Goal: Information Seeking & Learning: Learn about a topic

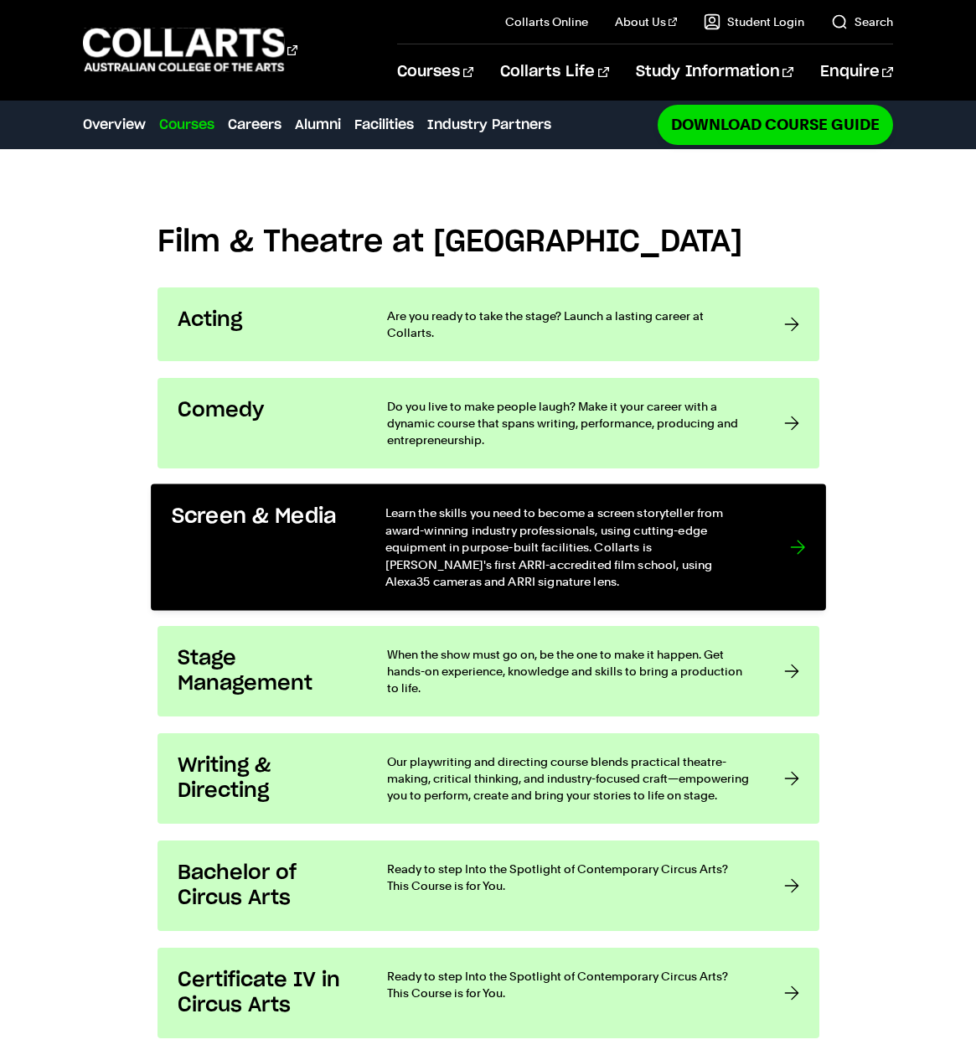
scroll to position [1173, 0]
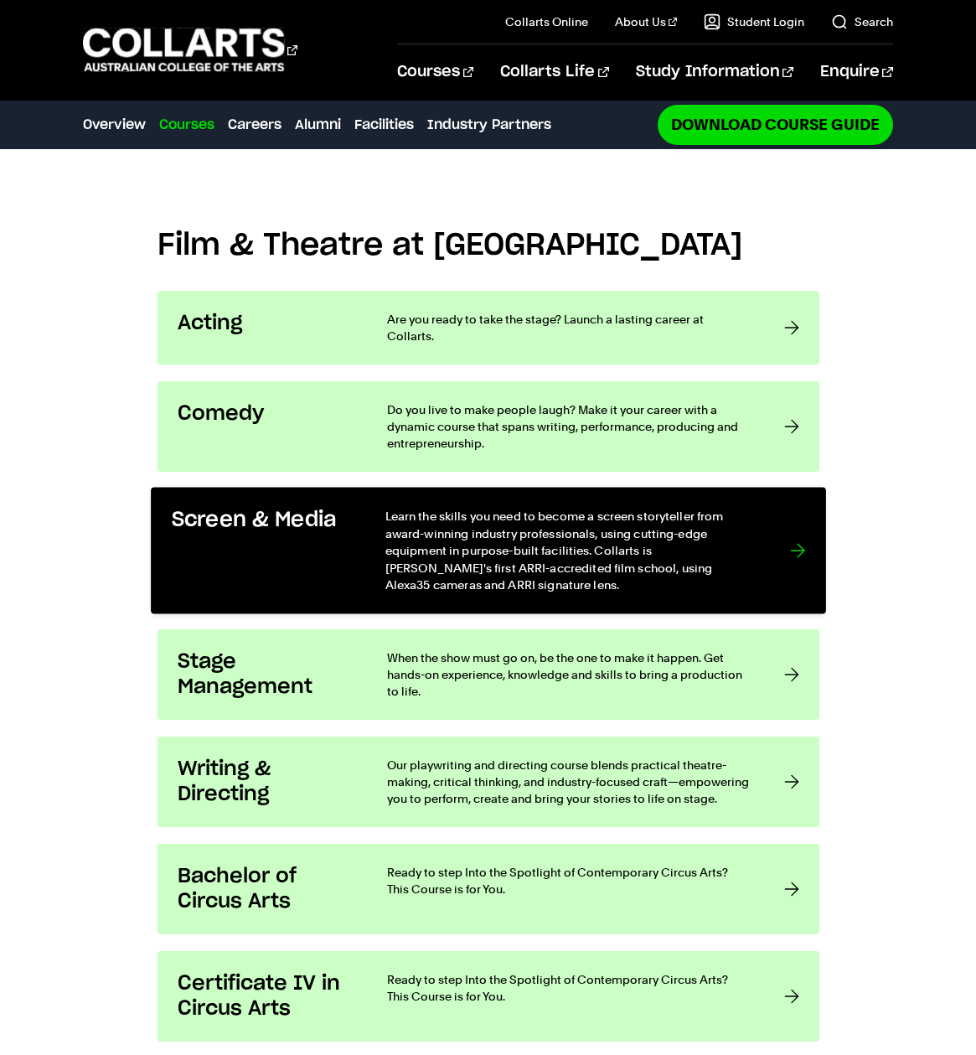
click at [319, 536] on div "Screen & Media" at bounding box center [260, 550] width 179 height 85
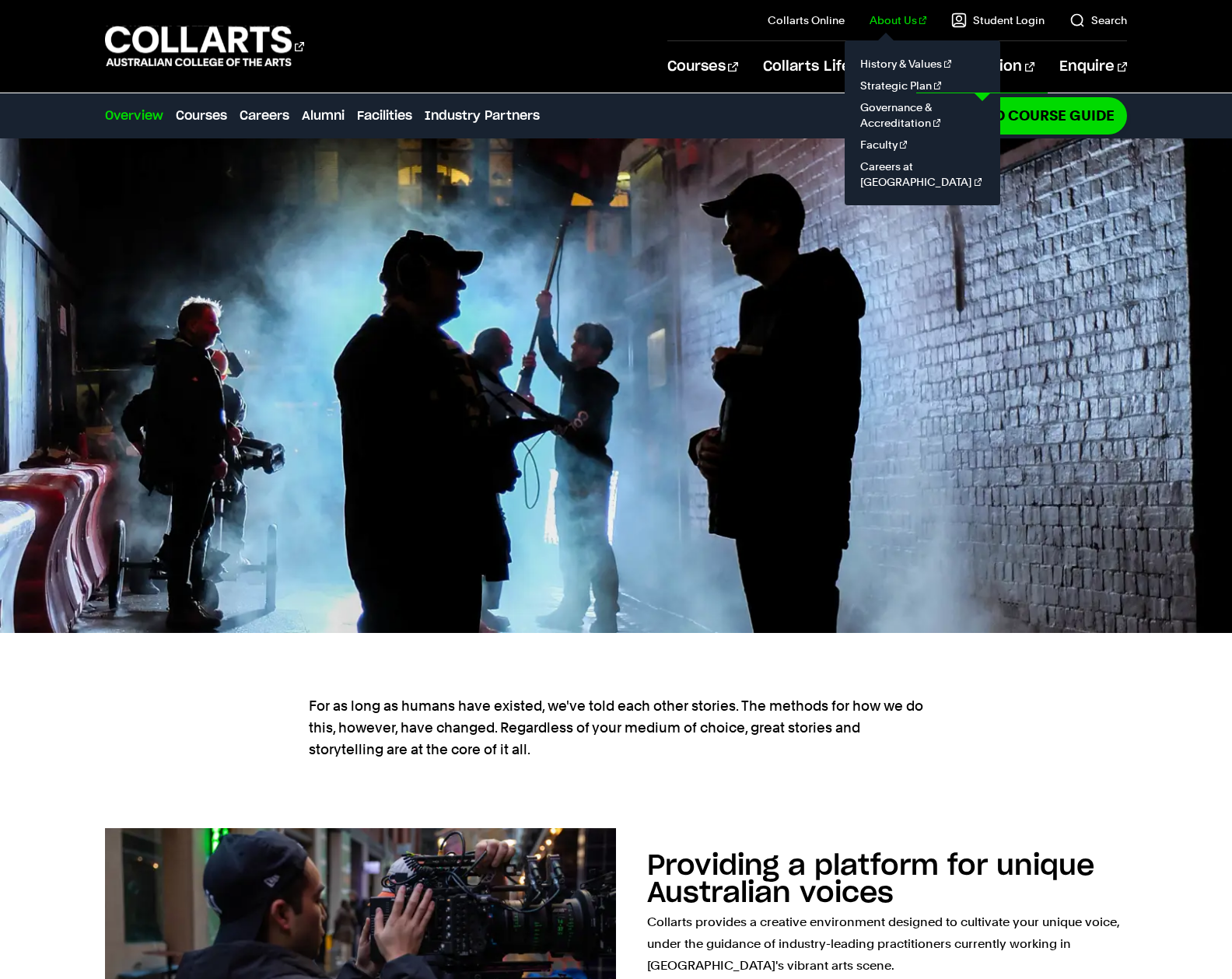
scroll to position [252, 0]
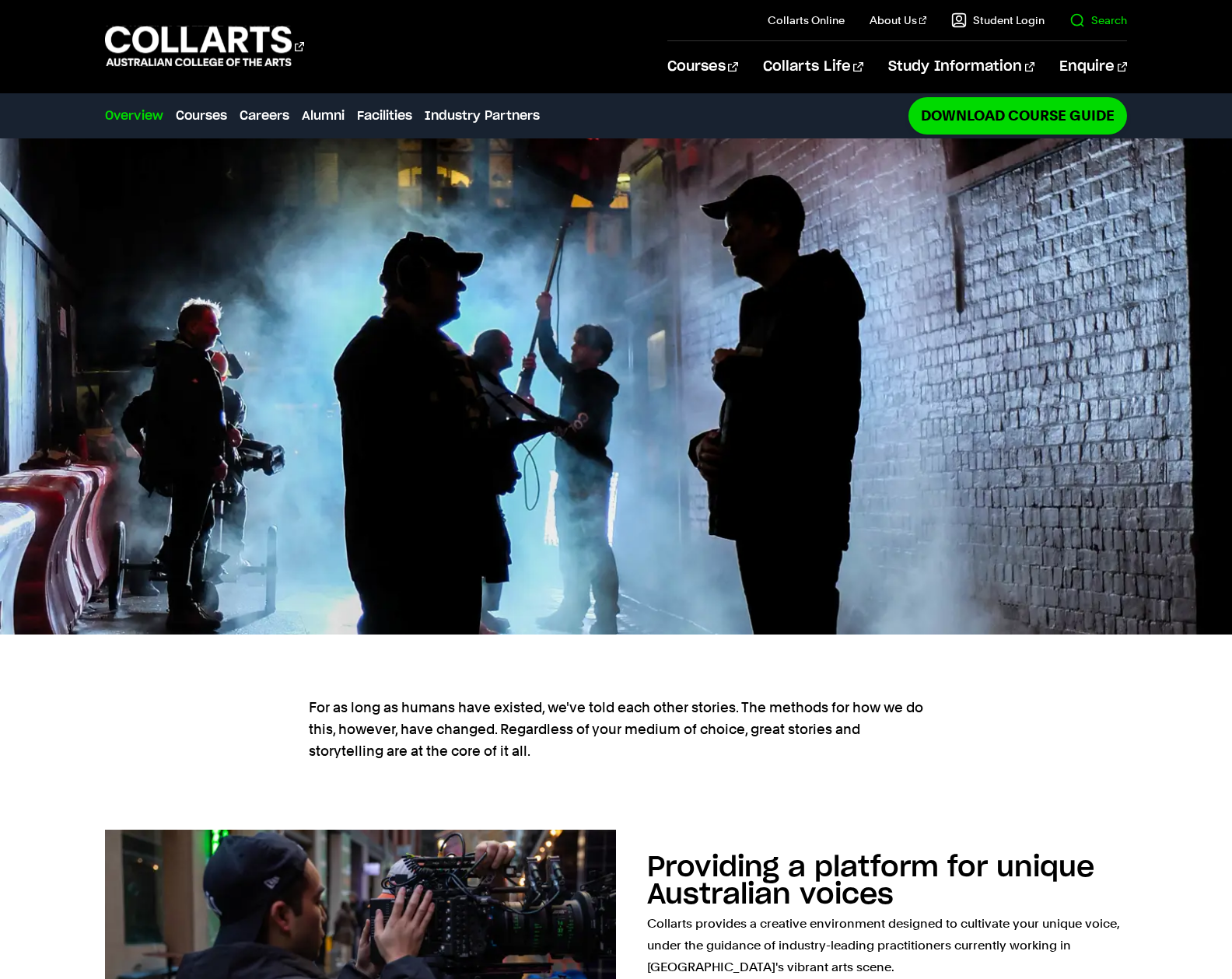
click at [905, 18] on link "Search" at bounding box center [1098, 19] width 58 height 16
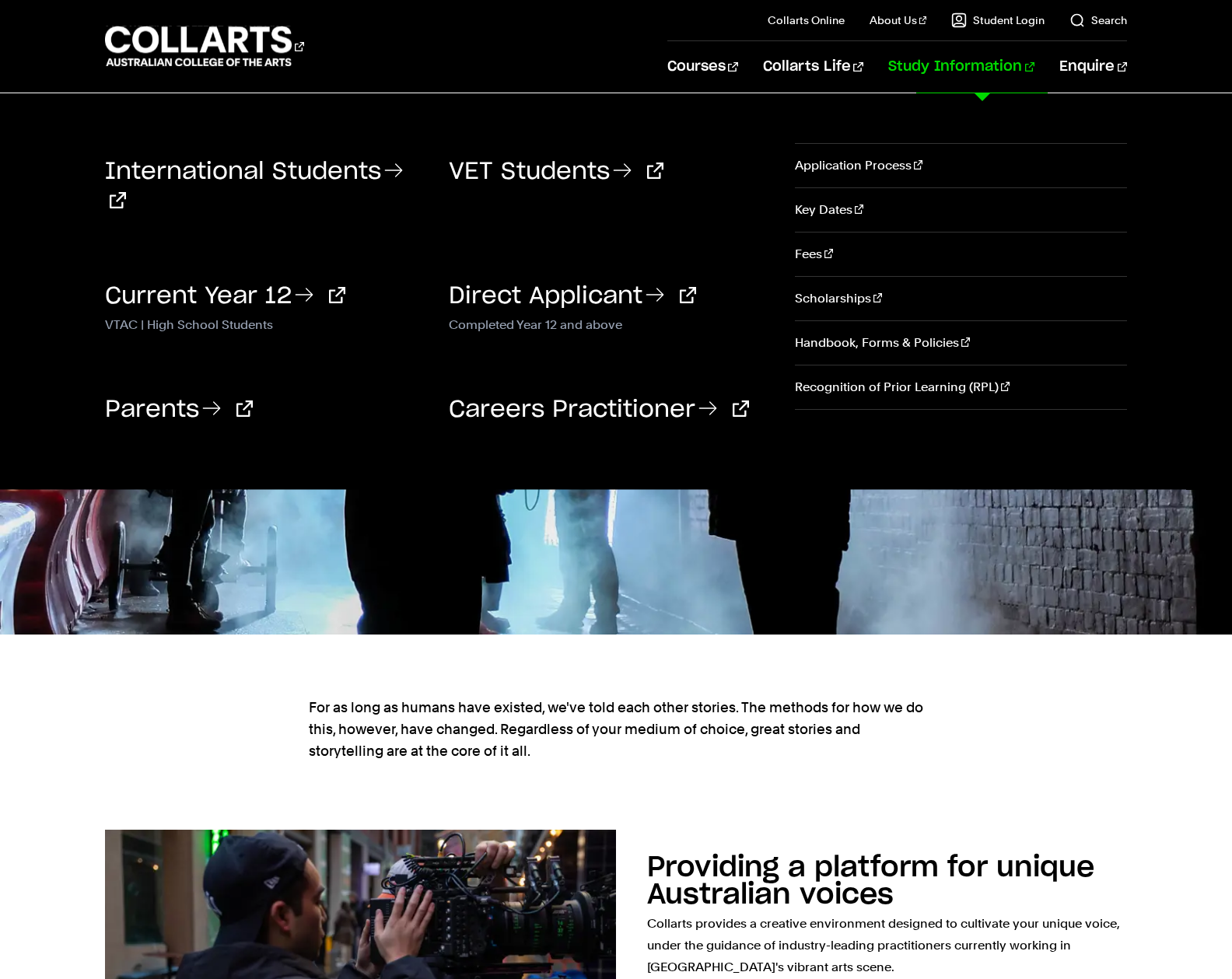
scroll to position [0, 0]
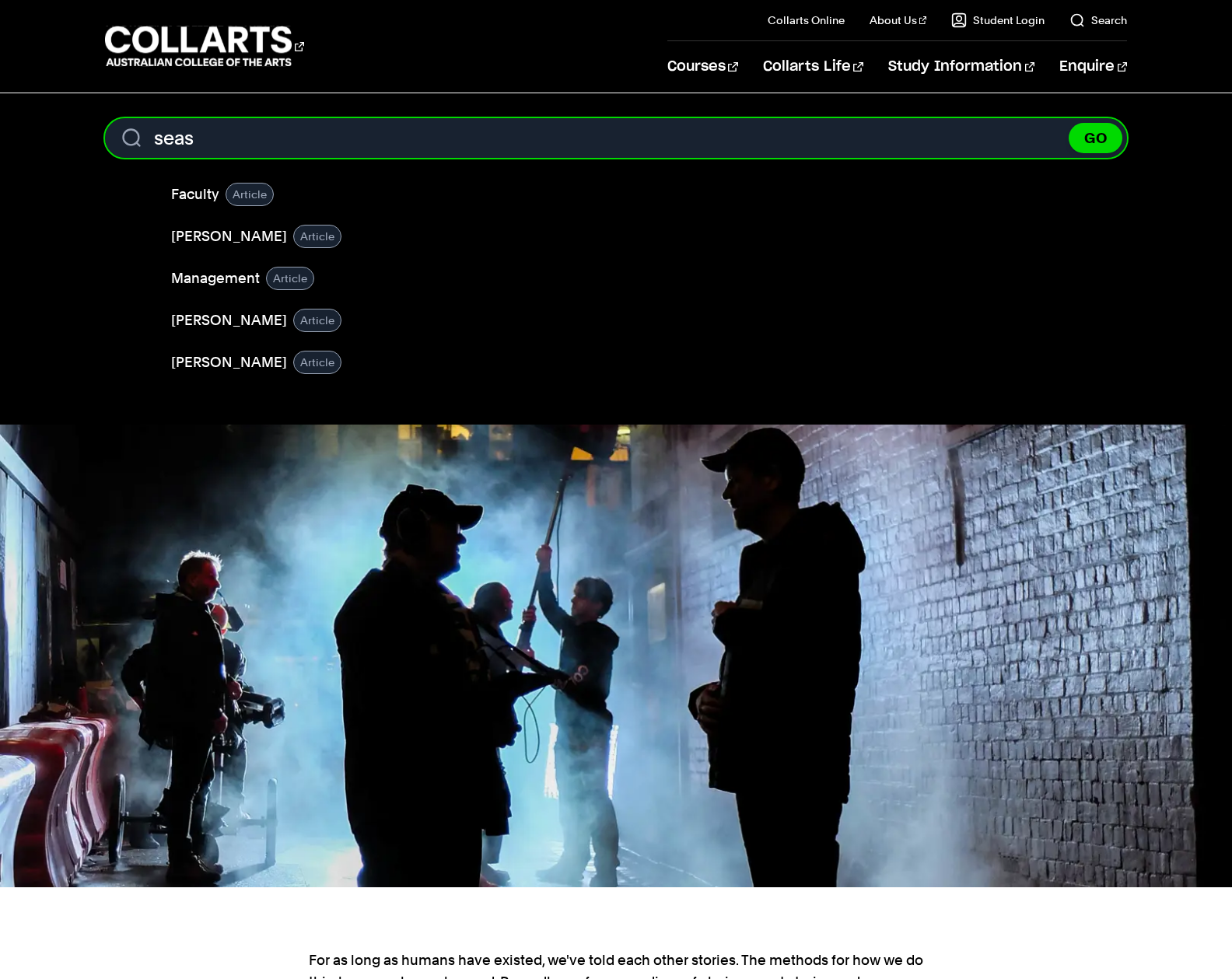
type input "seas"
click at [905, 122] on button "GO" at bounding box center [1096, 137] width 54 height 31
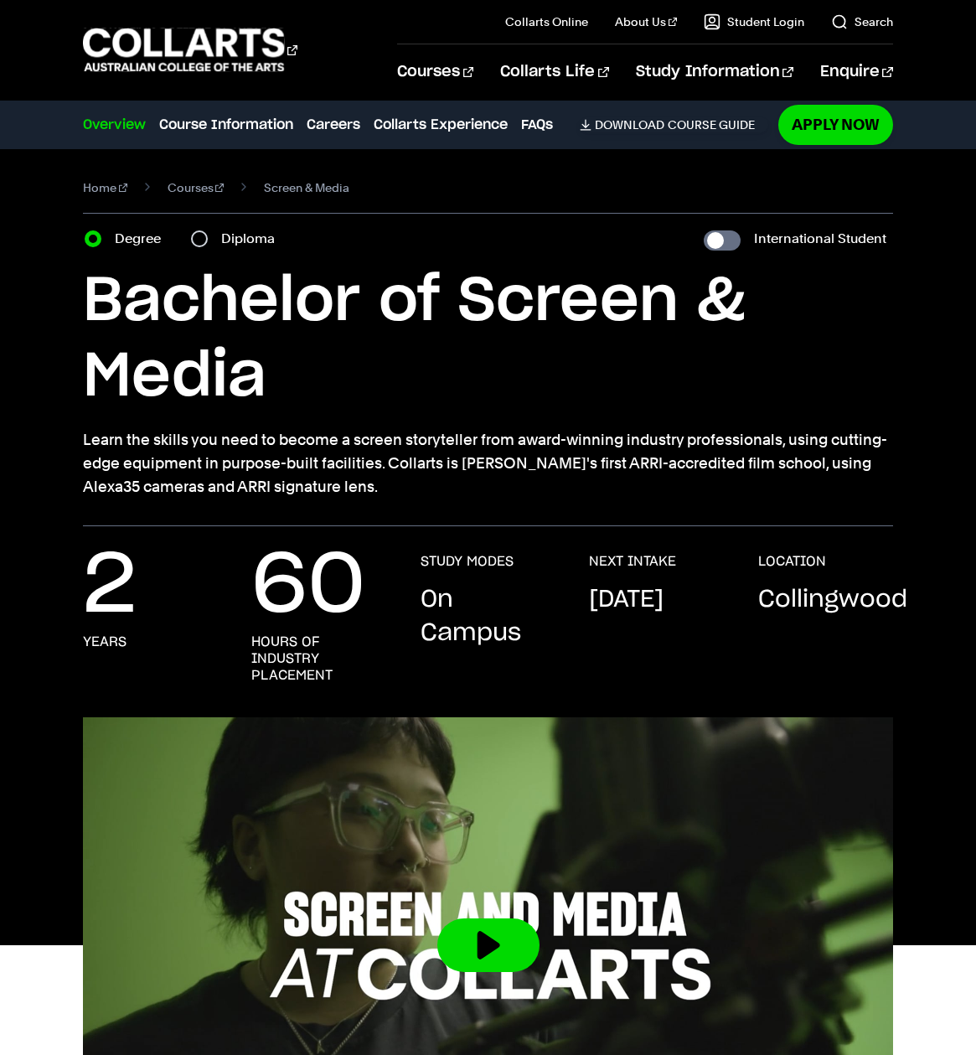
click at [226, 241] on label "Diploma" at bounding box center [253, 238] width 64 height 23
click at [208, 241] on input "Diploma" at bounding box center [199, 238] width 17 height 17
radio input "true"
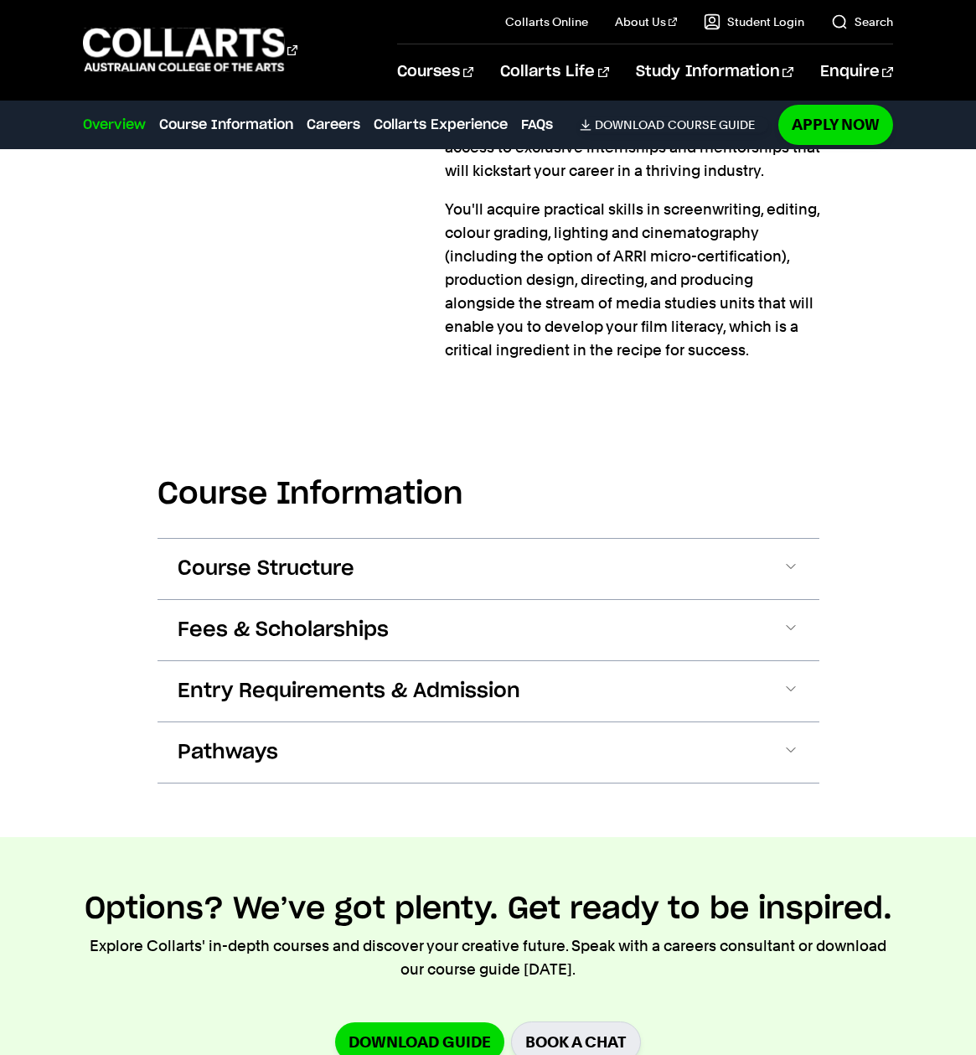
scroll to position [1484, 0]
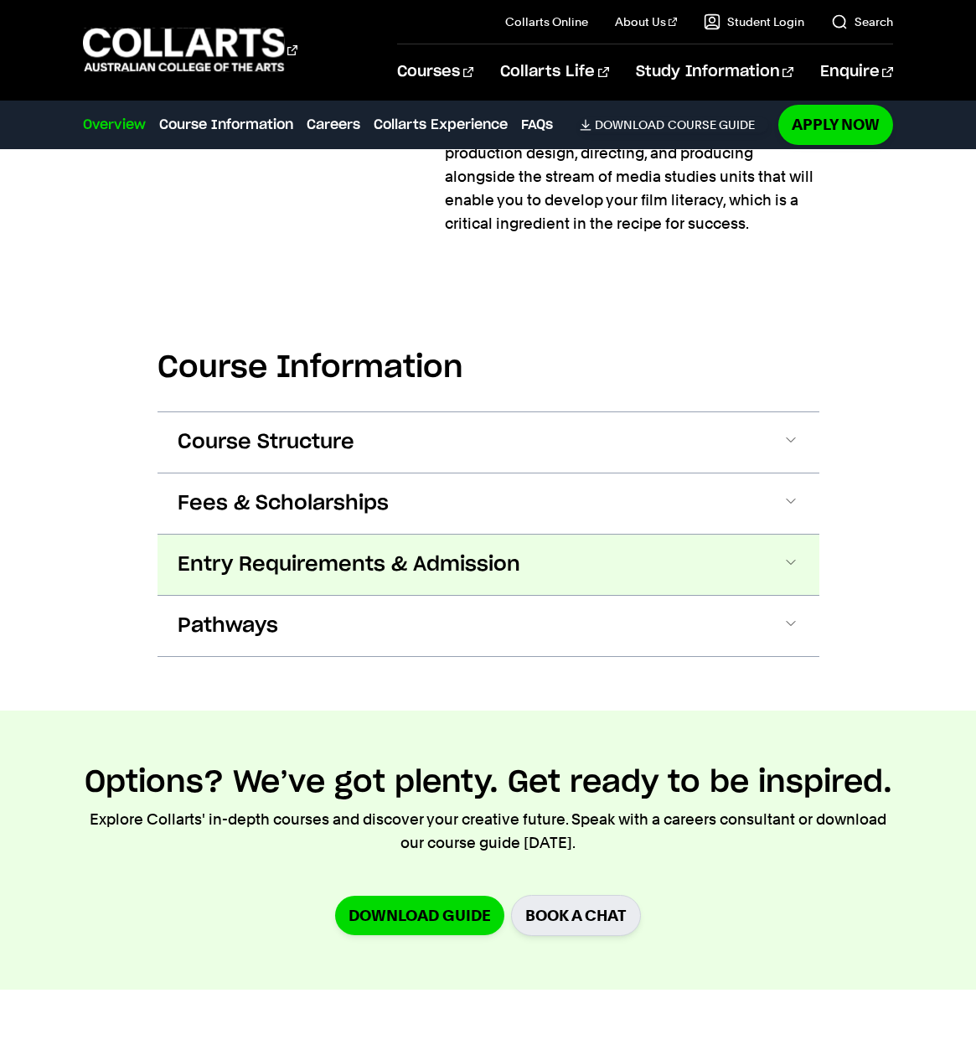
click at [0, 0] on span "Entry Requirements & Admission" at bounding box center [0, 0] width 0 height 0
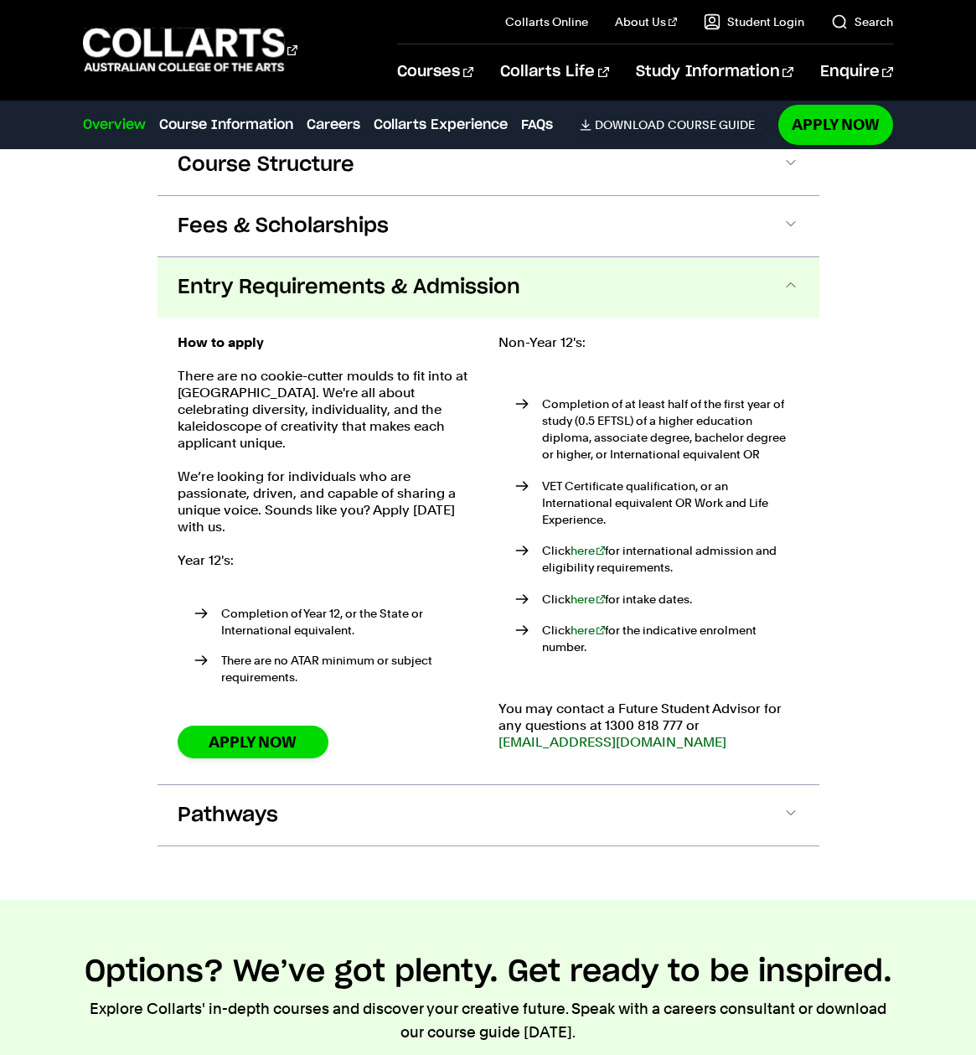
scroll to position [1758, 0]
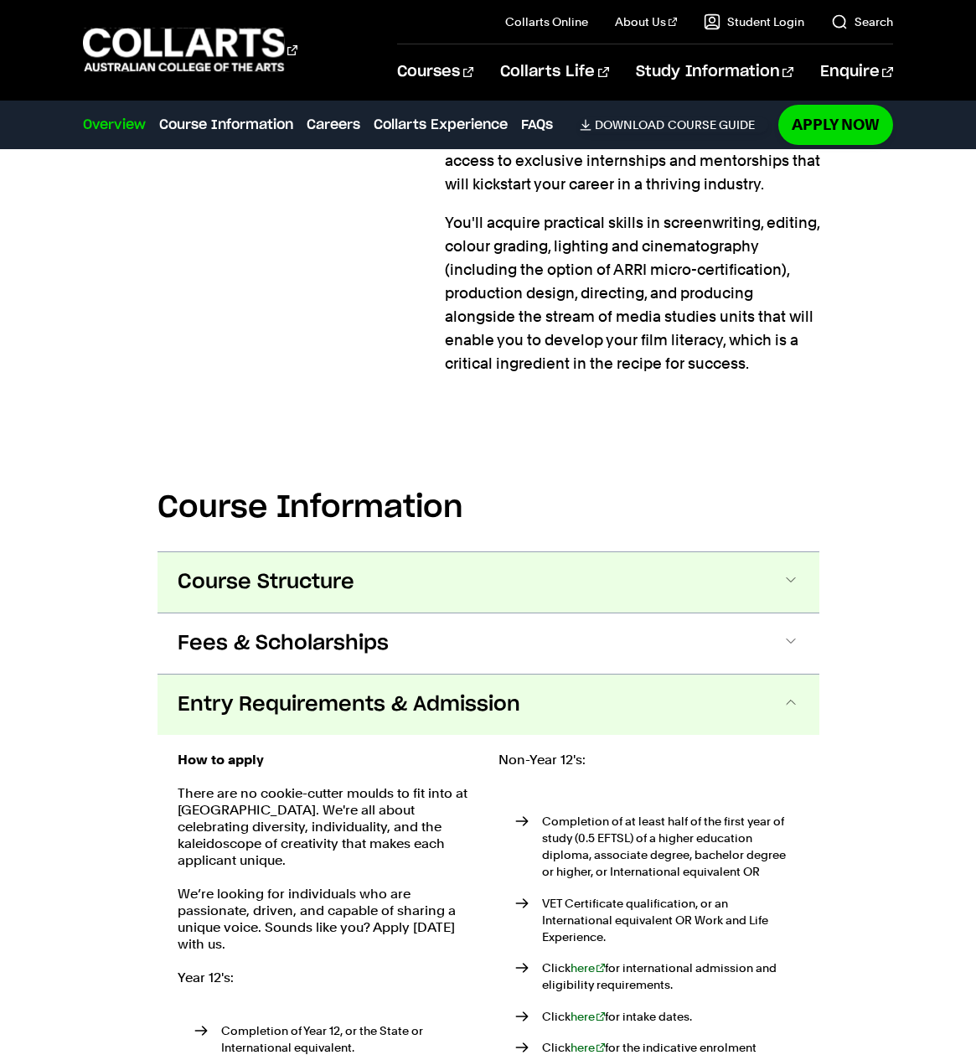
click at [0, 0] on span "Course Structure" at bounding box center [0, 0] width 0 height 0
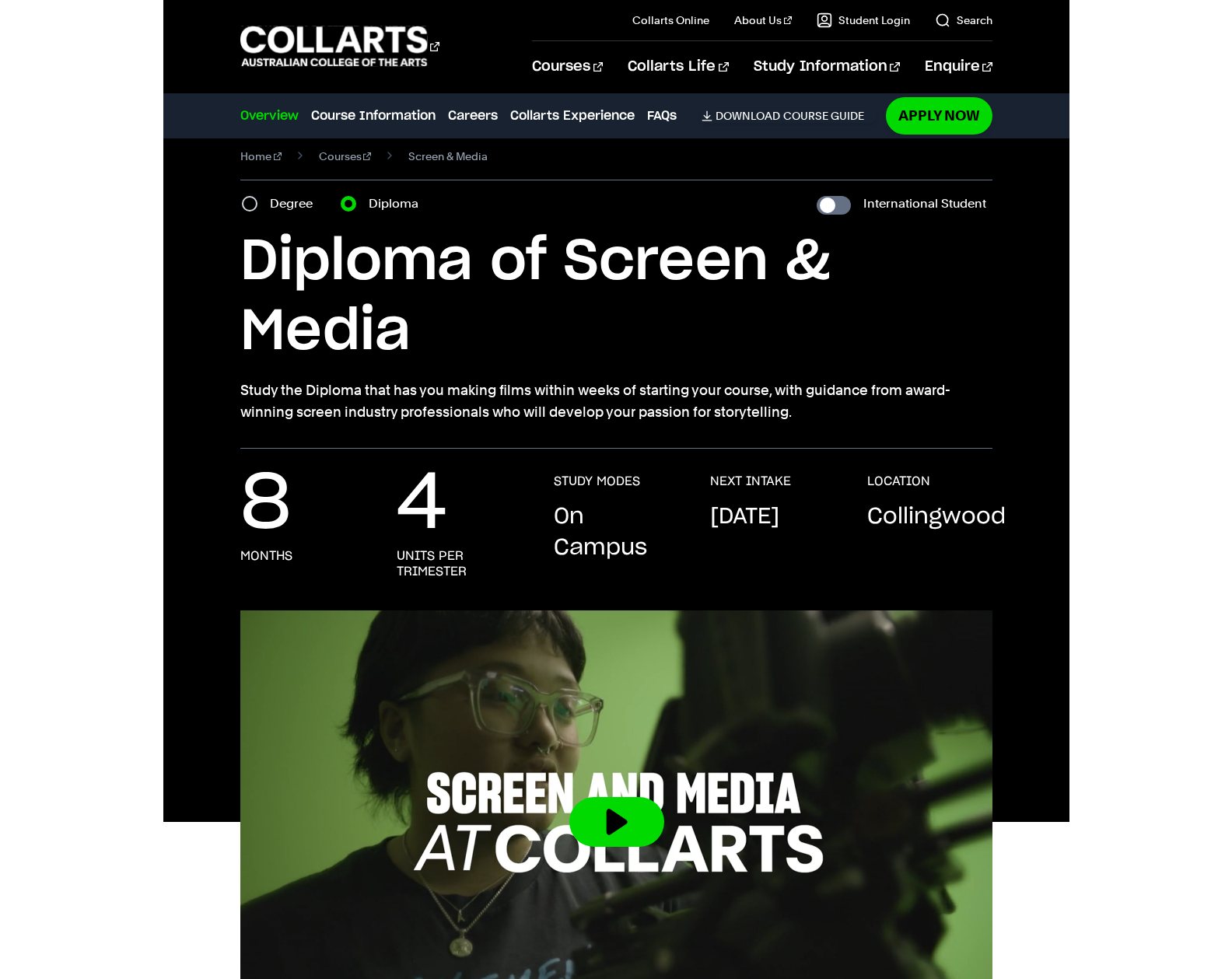
scroll to position [0, 0]
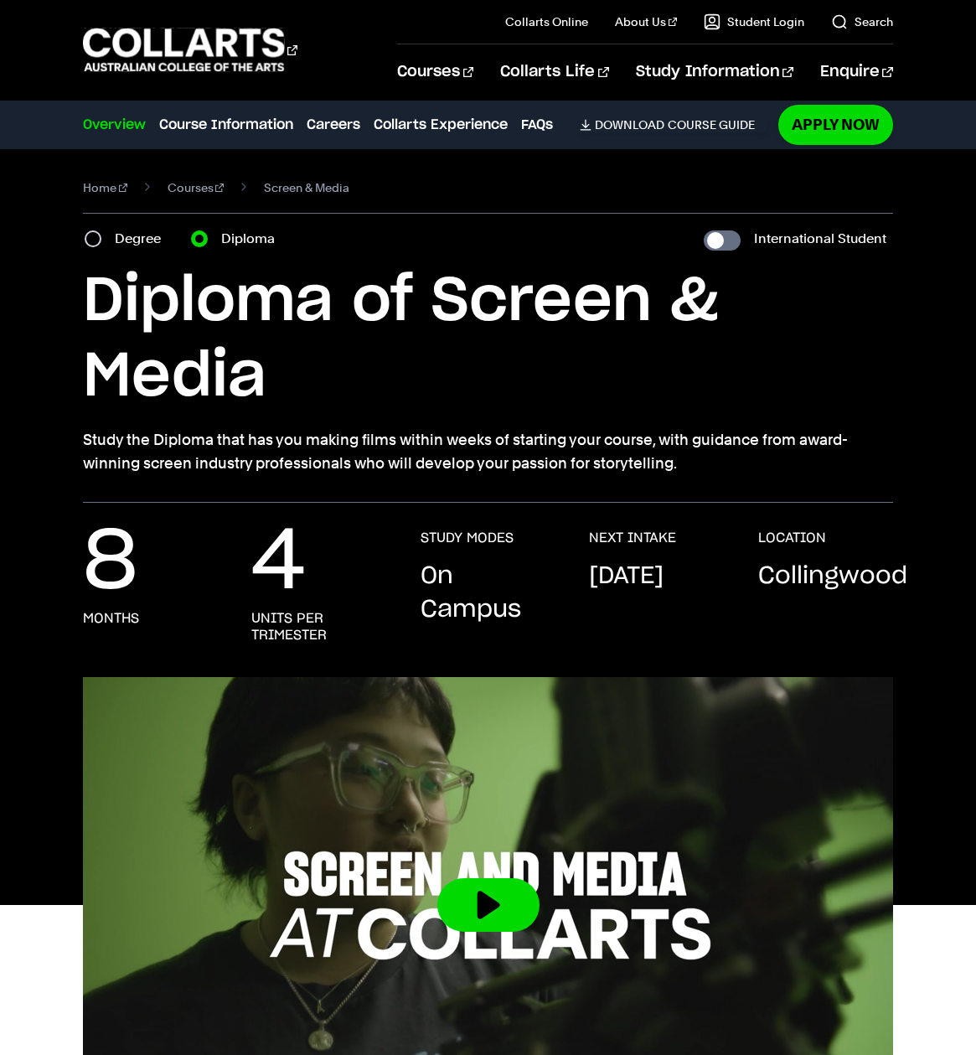
click at [0, 0] on h1 "Diploma of Screen & Media" at bounding box center [0, 0] width 0 height 0
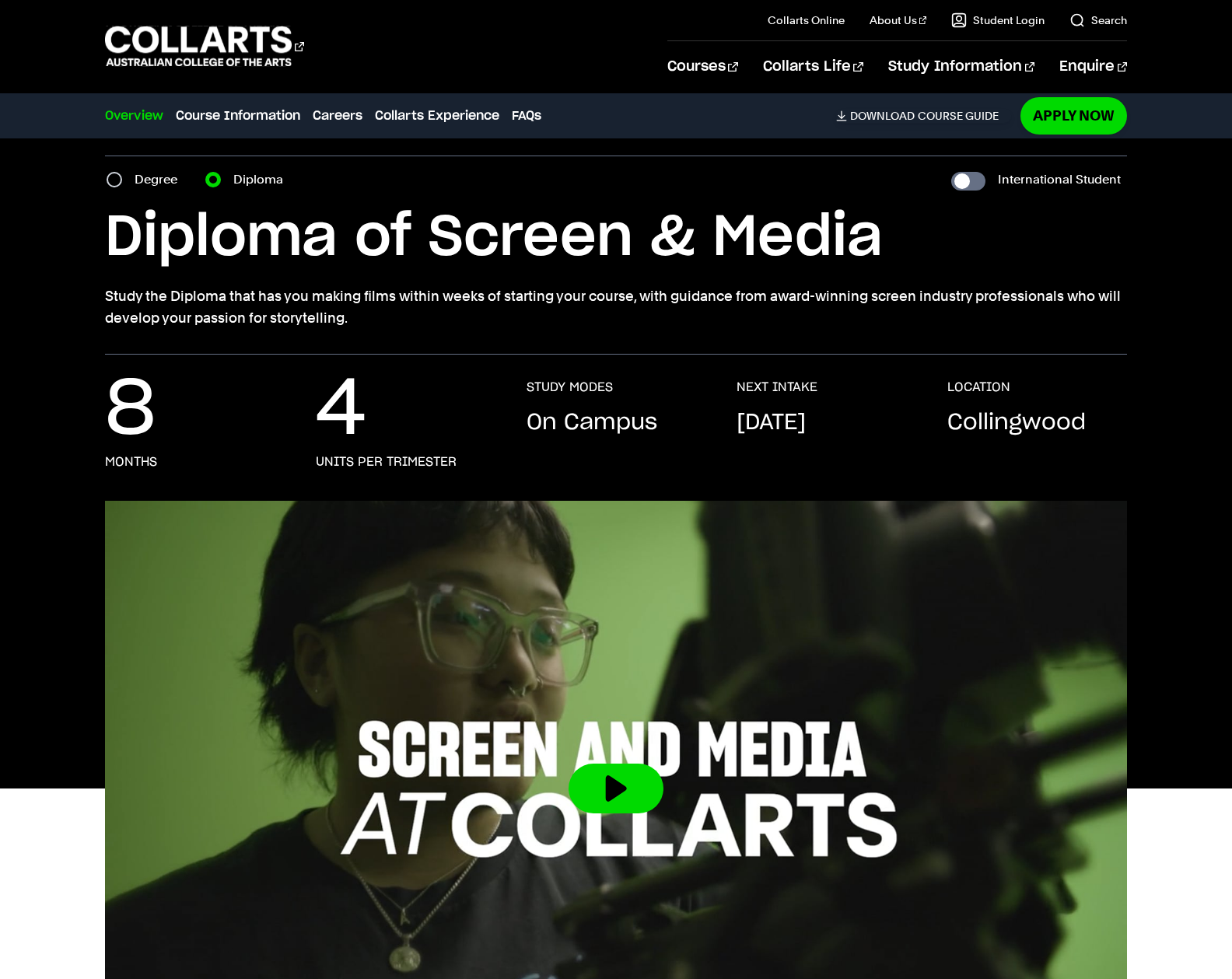
scroll to position [46, 0]
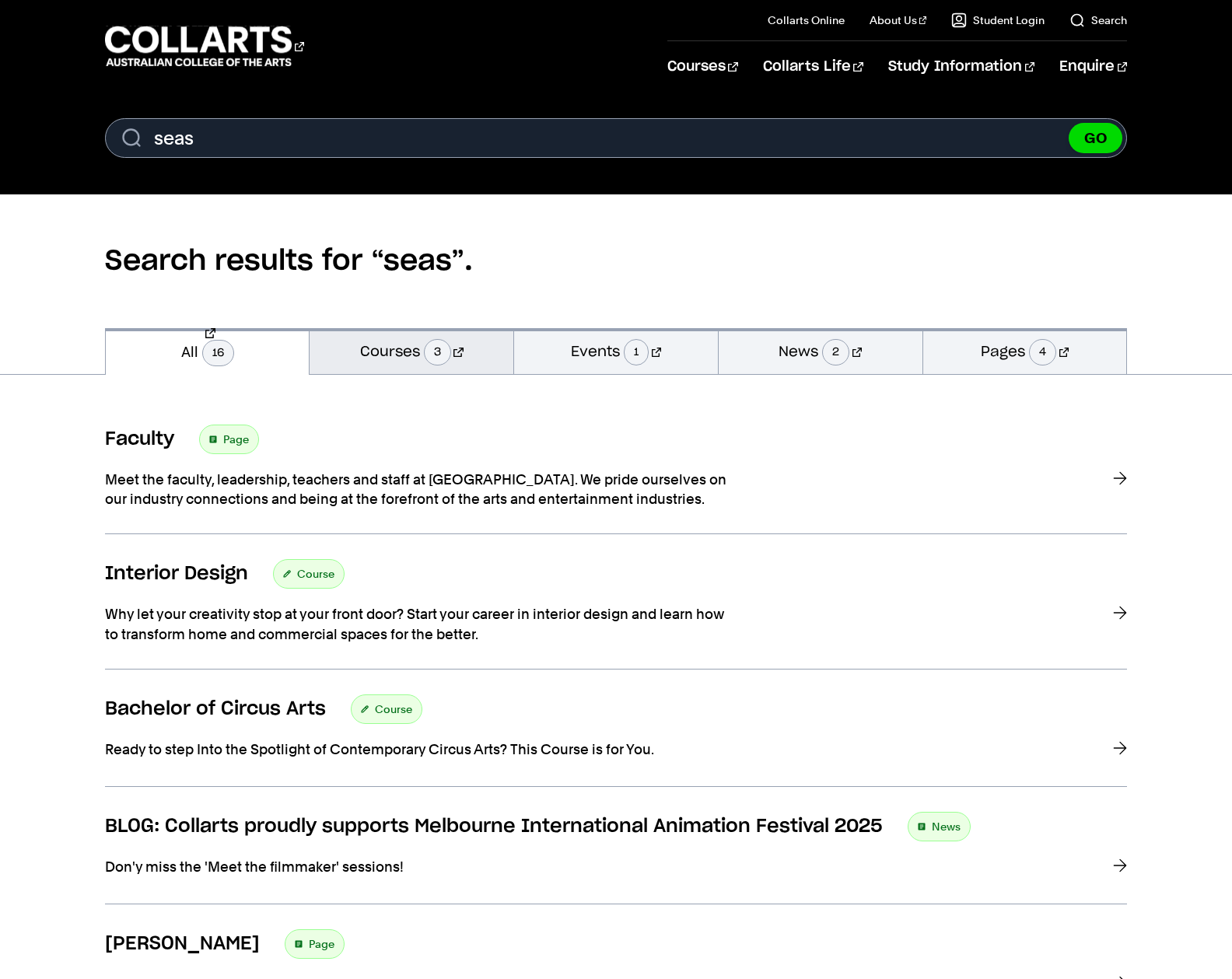
click at [428, 361] on link "Courses 3" at bounding box center [412, 351] width 204 height 45
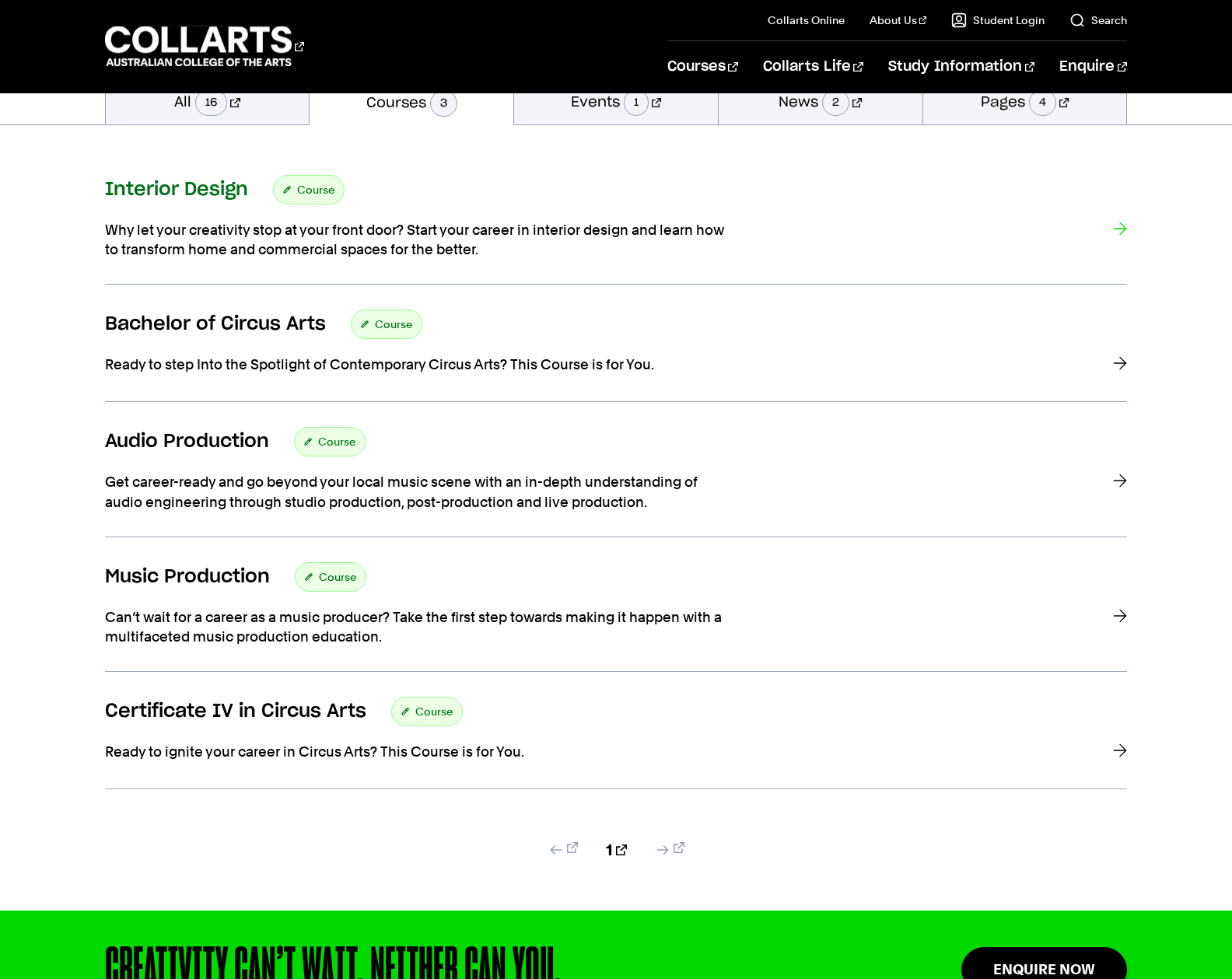
scroll to position [251, 0]
